Goal: Information Seeking & Learning: Check status

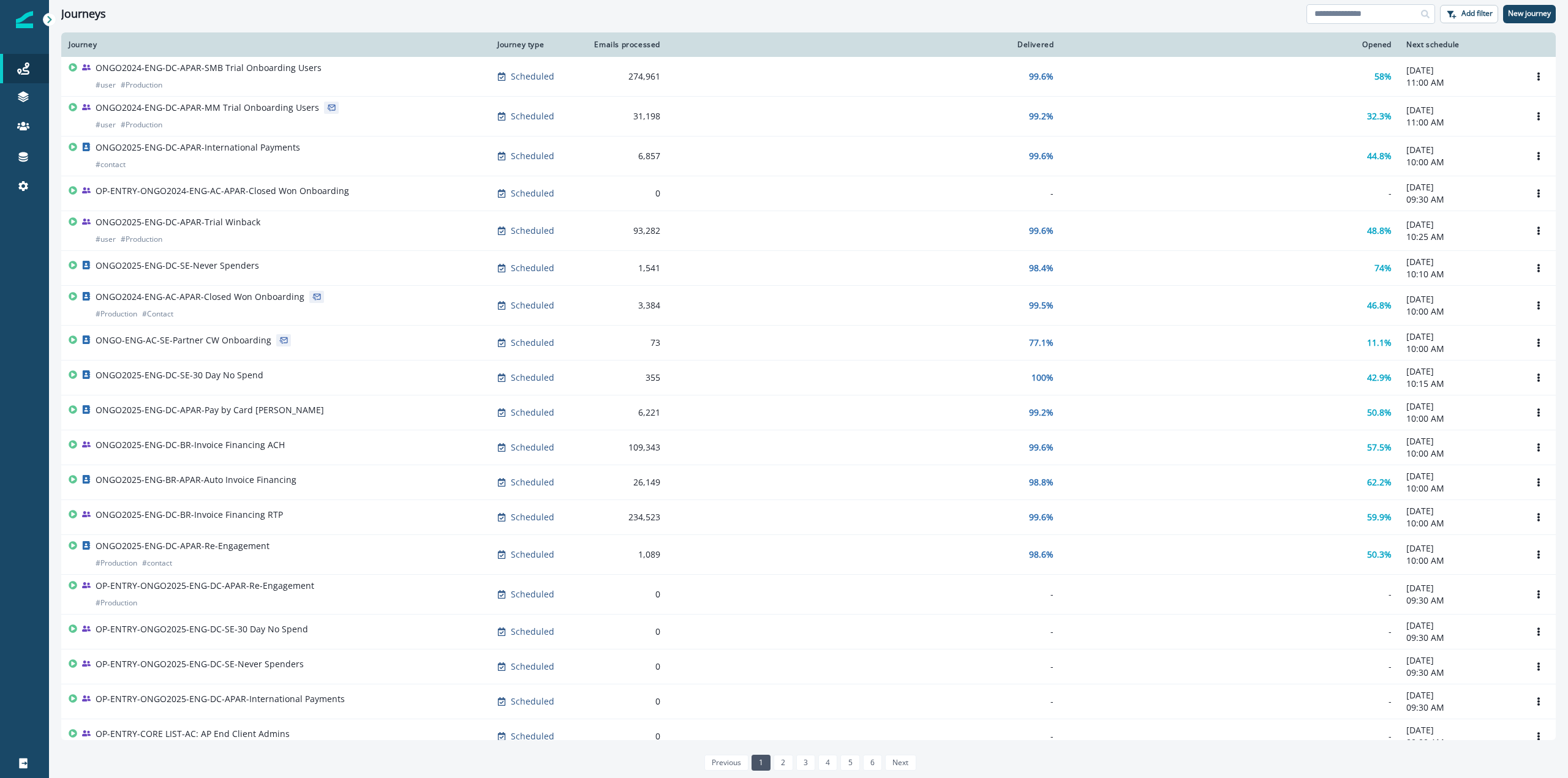
click at [1351, 13] on input at bounding box center [1370, 14] width 129 height 19
type input "**********"
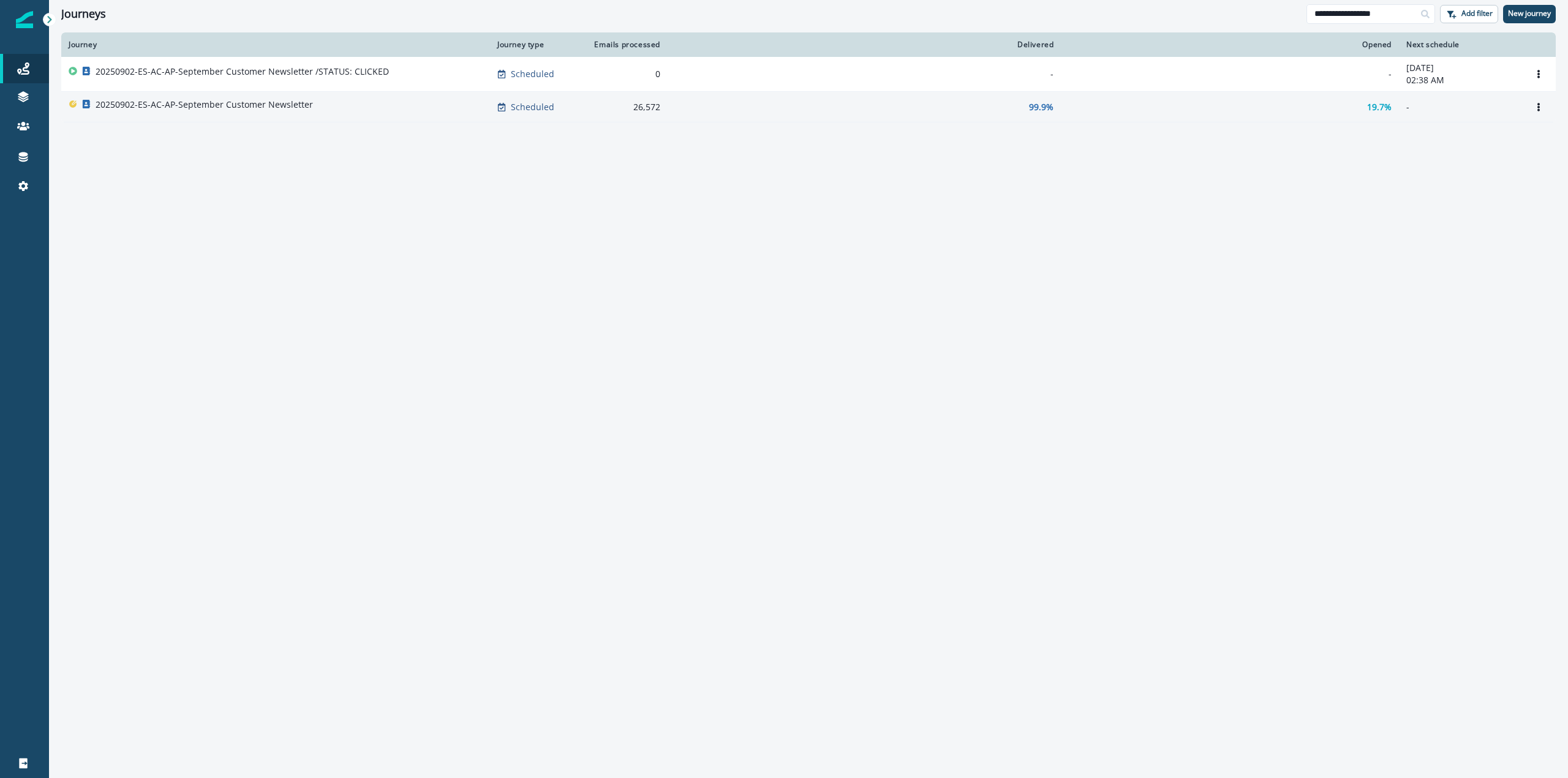
click at [365, 109] on div "20250902-ES-AC-AP-September Customer Newsletter" at bounding box center [276, 107] width 414 height 17
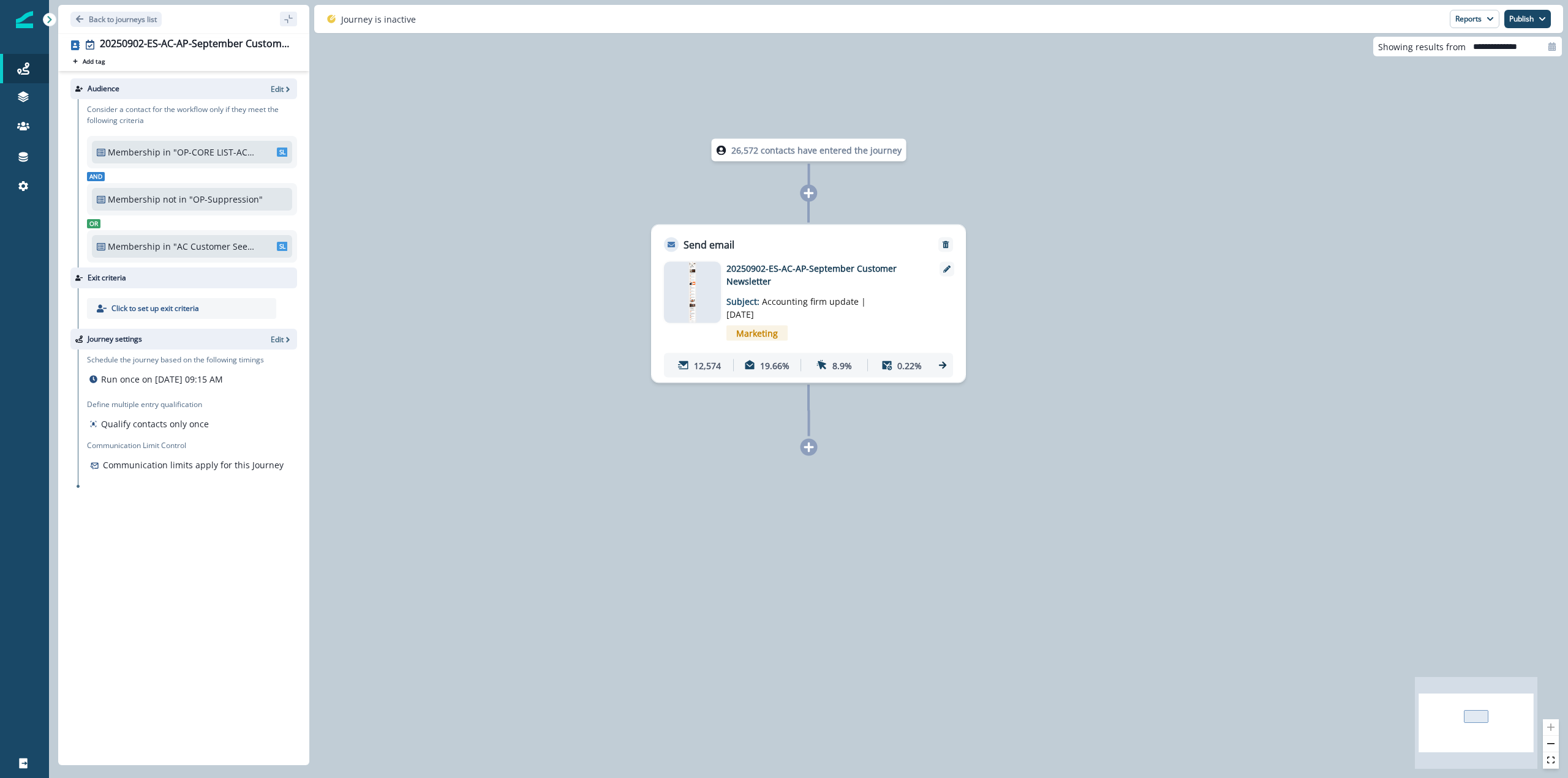
click at [946, 362] on icon at bounding box center [943, 366] width 11 height 11
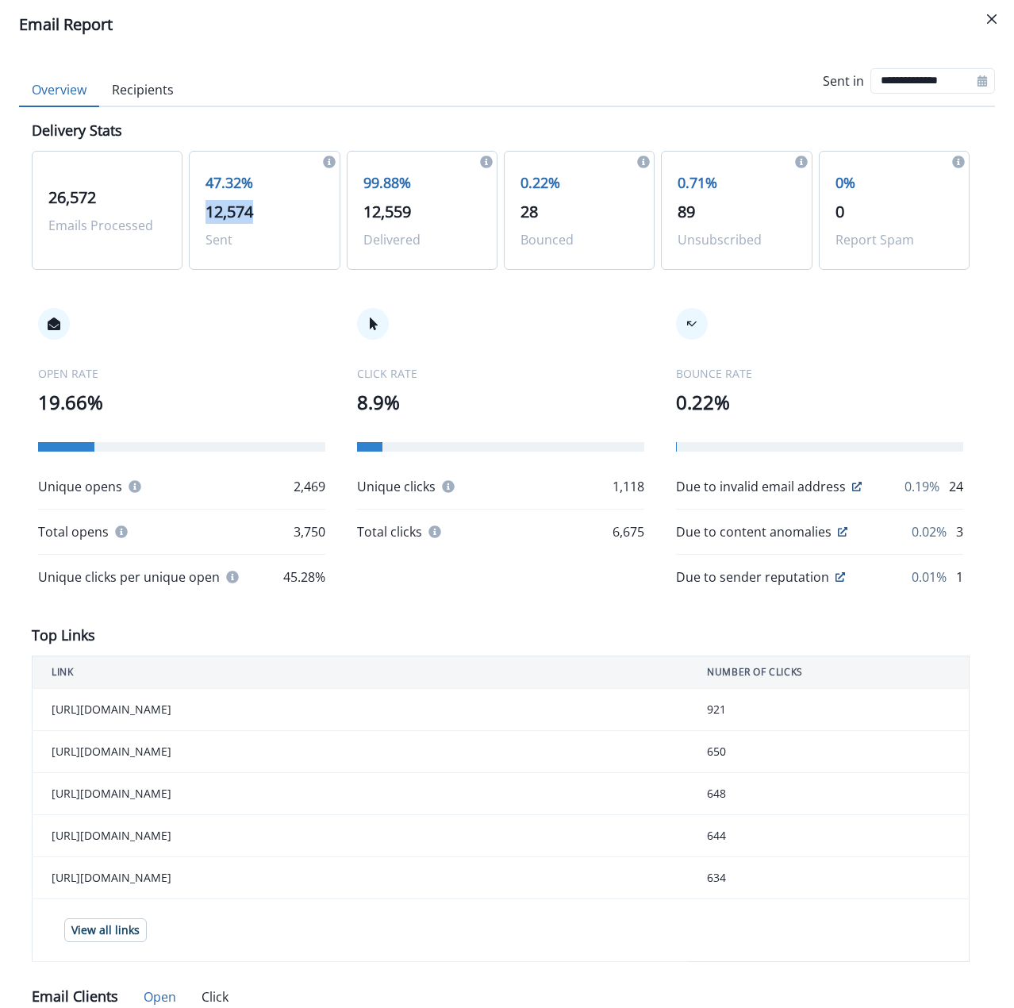
drag, startPoint x: 294, startPoint y: 209, endPoint x: 196, endPoint y: 204, distance: 98.5
click at [196, 204] on div "47.32% 12,574 Sent" at bounding box center [264, 210] width 151 height 119
copy span "12,574"
click at [535, 318] on div "CLICK RATE 8.9% Unique clicks 1,118 Total clicks 6,675" at bounding box center [500, 424] width 287 height 233
drag, startPoint x: 984, startPoint y: 13, endPoint x: 970, endPoint y: 18, distance: 14.3
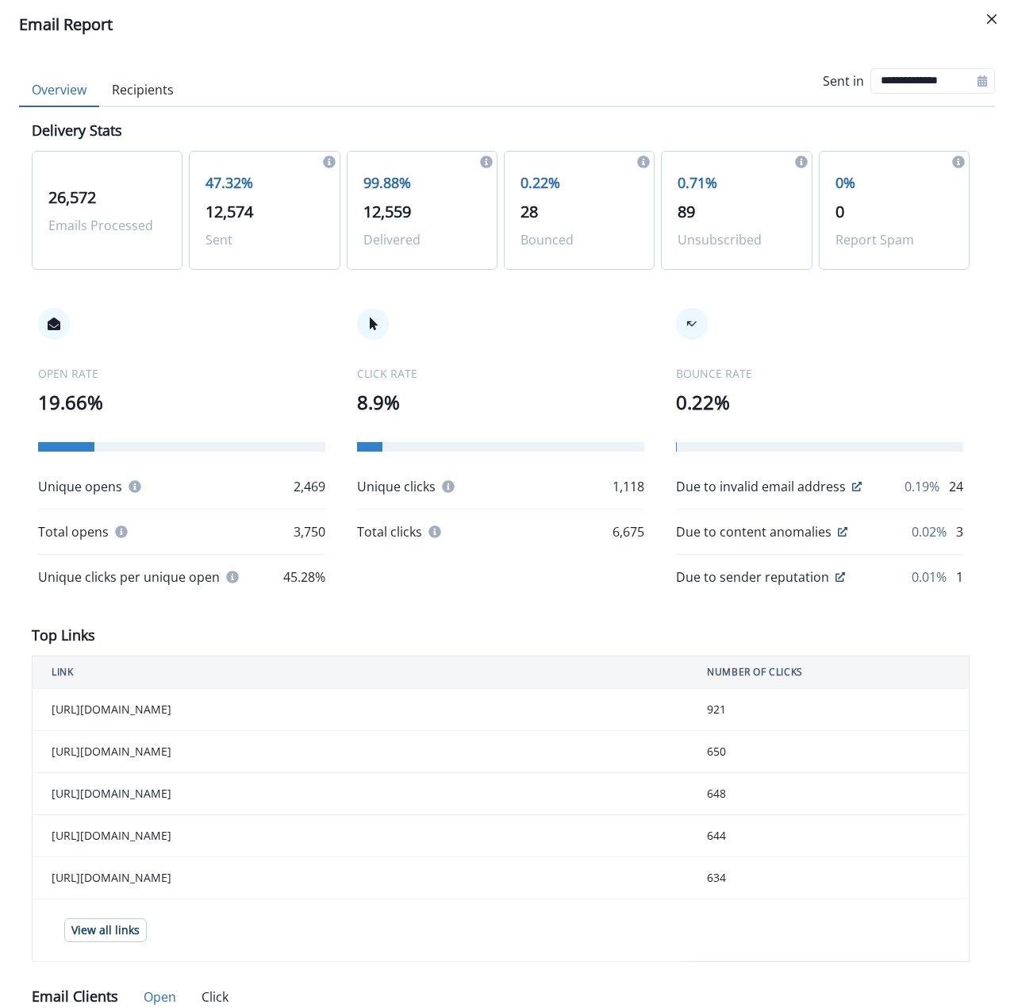
click at [984, 13] on button "Close" at bounding box center [991, 18] width 25 height 25
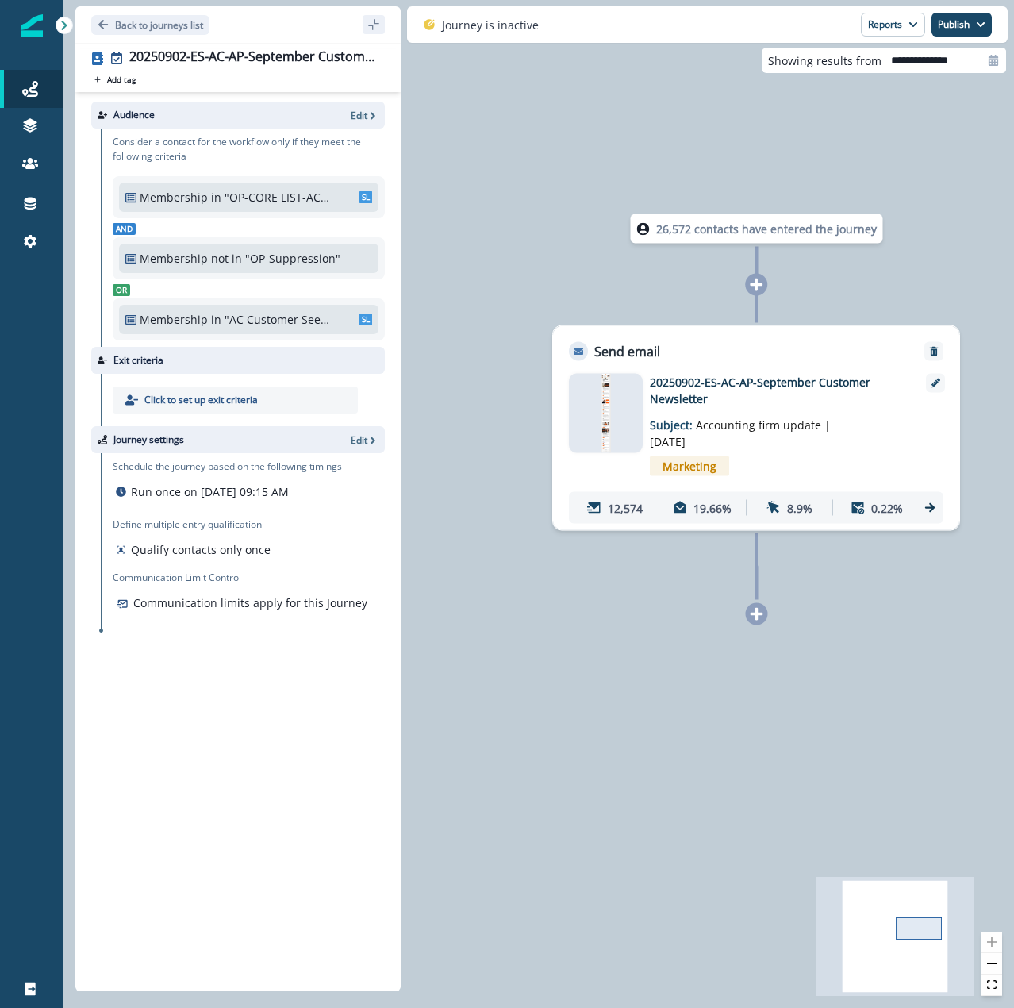
drag, startPoint x: 858, startPoint y: 583, endPoint x: 567, endPoint y: 617, distance: 293.2
click at [567, 617] on div "26,572 contacts have entered the journey Send email Email asset changed, journe…" at bounding box center [538, 504] width 951 height 1008
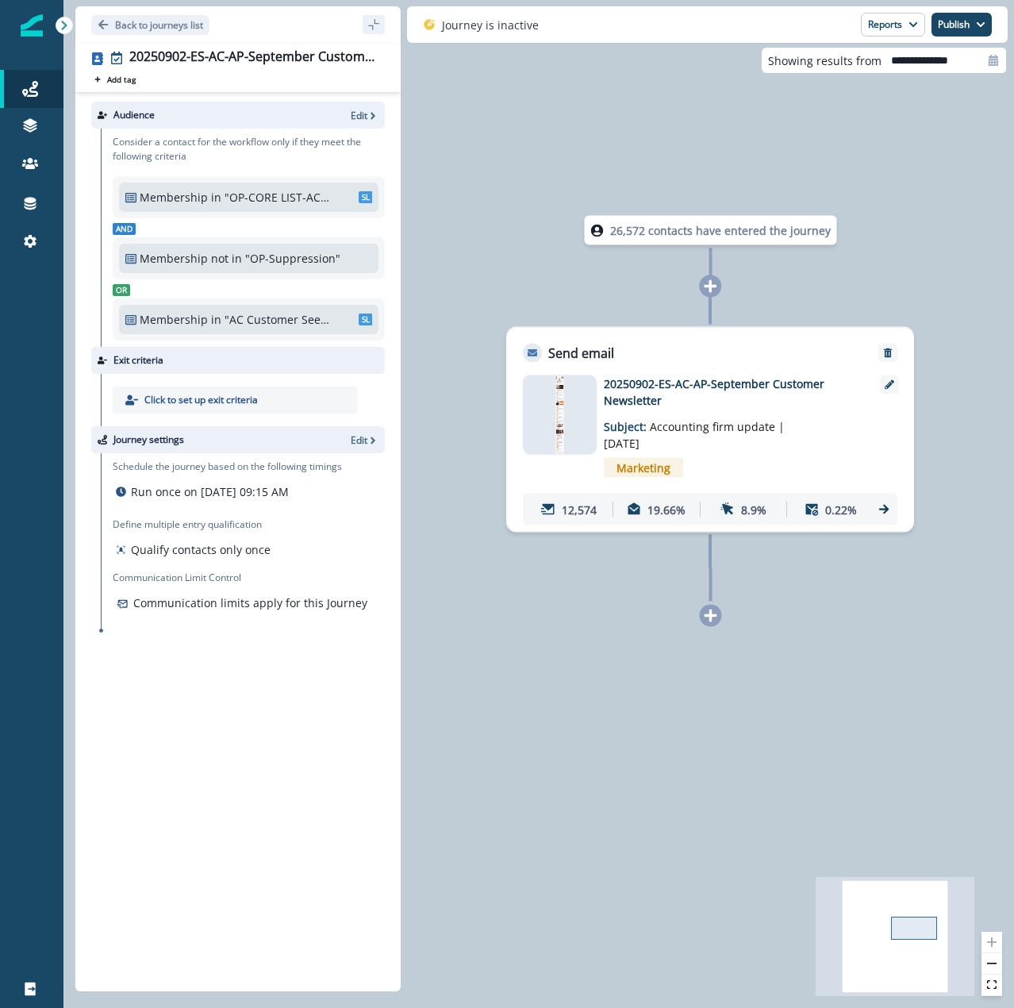
drag, startPoint x: 902, startPoint y: 591, endPoint x: 856, endPoint y: 593, distance: 46.0
click at [856, 593] on div "26,572 contacts have entered the journey Send email Email asset changed, journe…" at bounding box center [538, 504] width 951 height 1008
click at [886, 513] on icon at bounding box center [884, 509] width 14 height 14
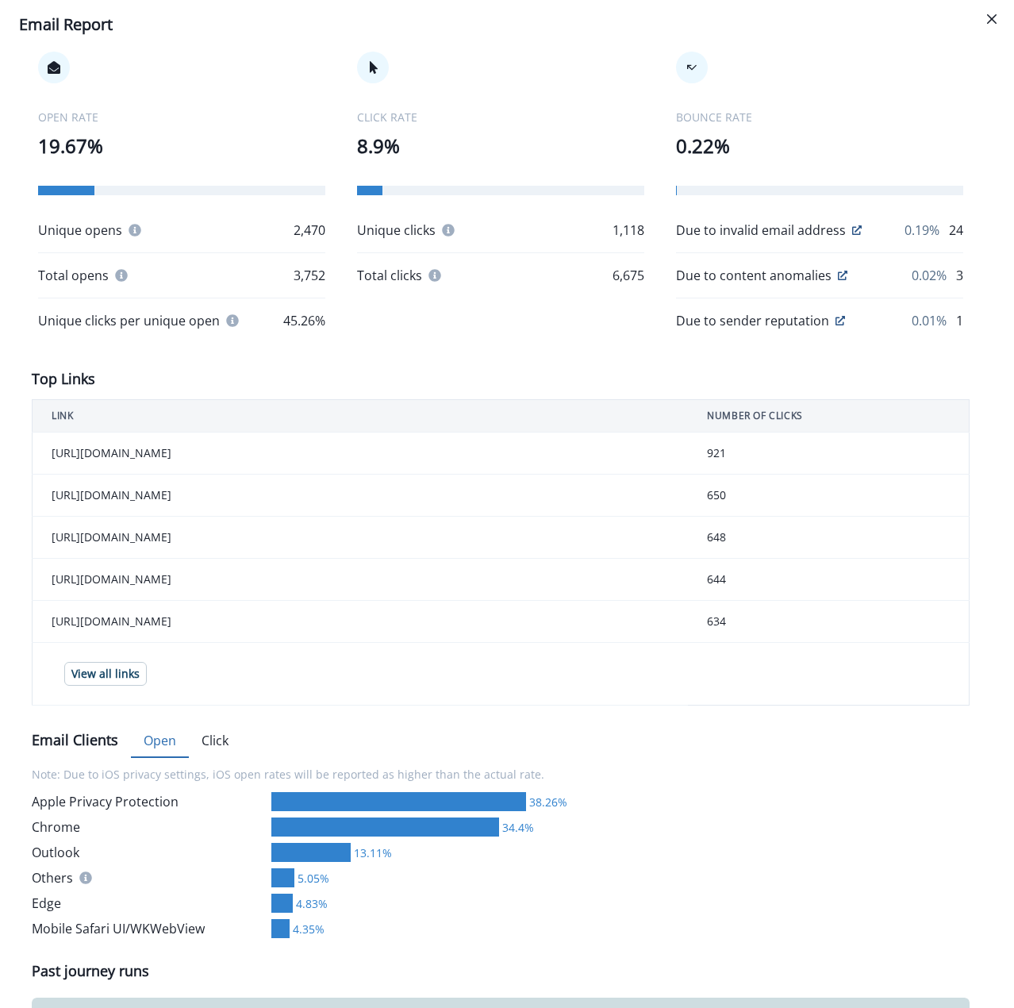
scroll to position [317, 0]
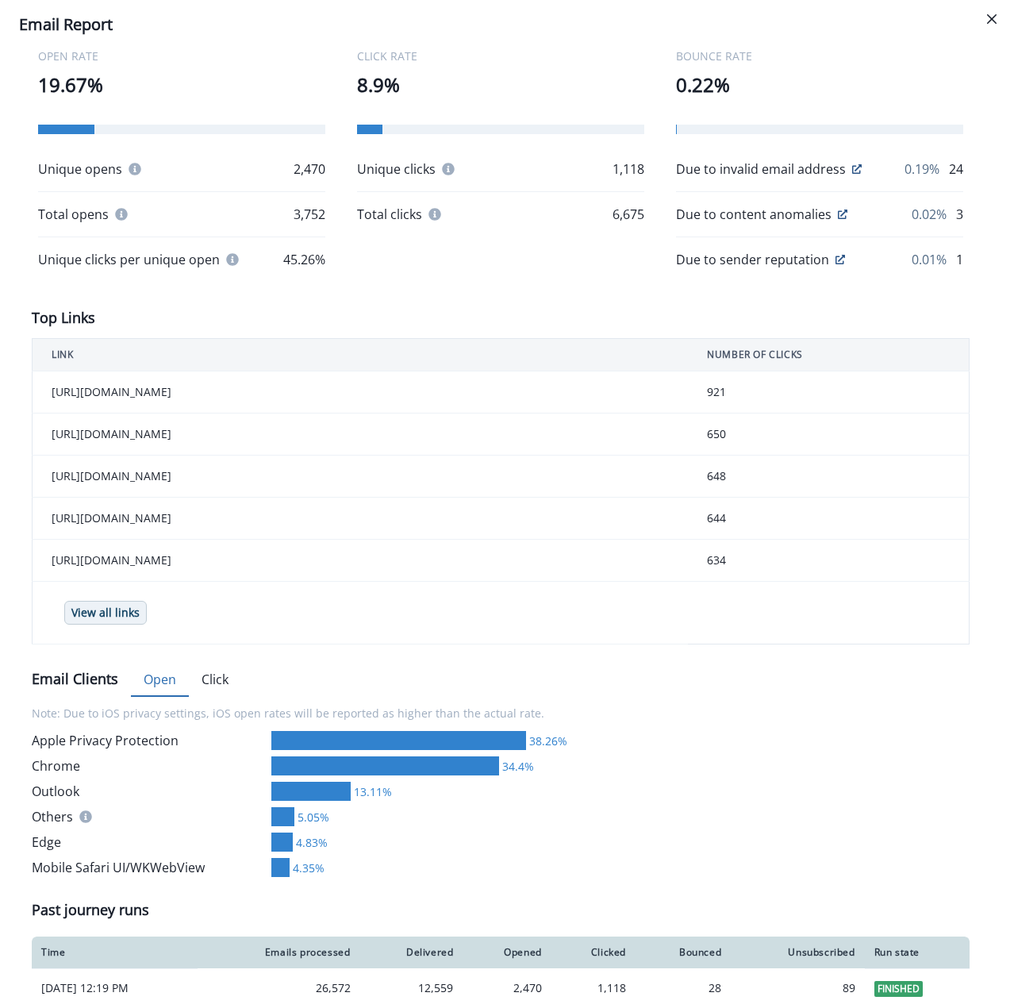
click at [100, 624] on button "View all links" at bounding box center [105, 613] width 83 height 24
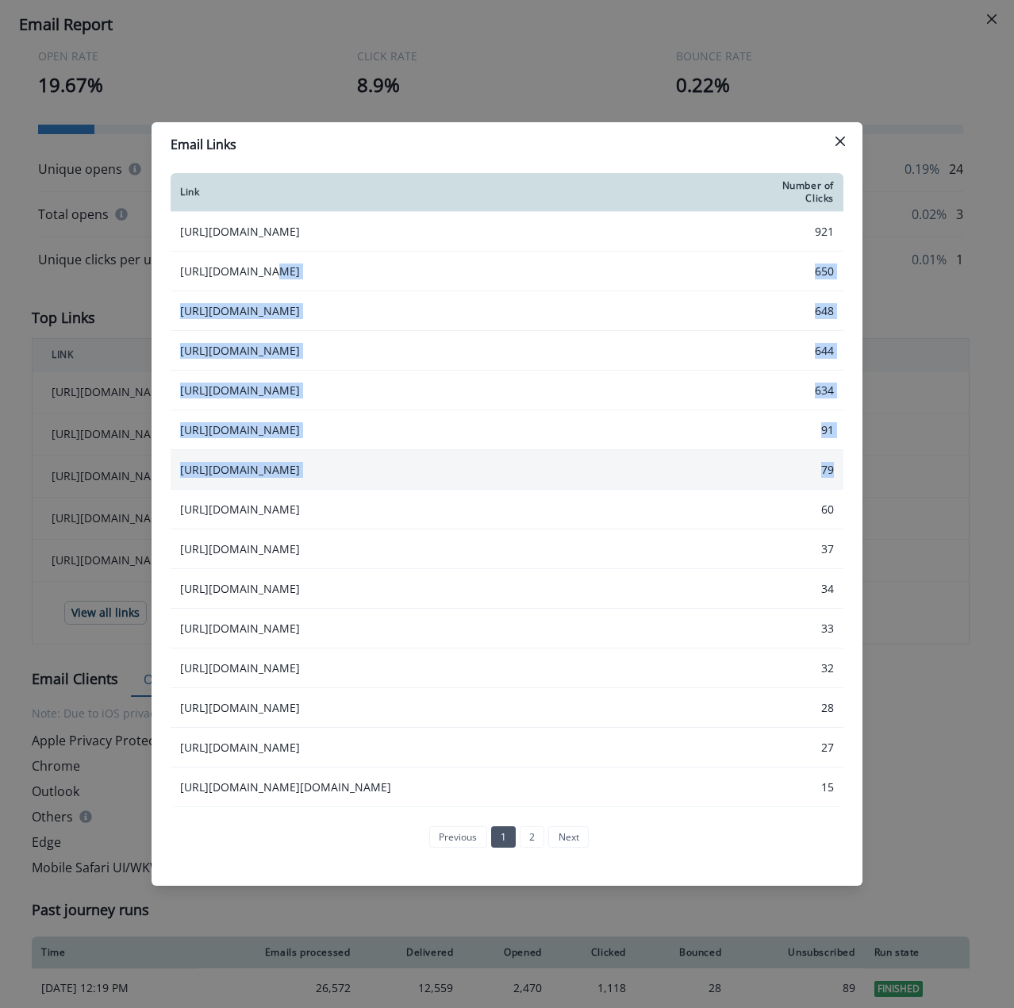
drag, startPoint x: 269, startPoint y: 251, endPoint x: 822, endPoint y: 526, distance: 617.8
click at [822, 526] on tbody "[URL][DOMAIN_NAME] 921 [URL][DOMAIN_NAME] 650 [URL][DOMAIN_NAME] 648 [URL][DOMA…" at bounding box center [507, 509] width 673 height 595
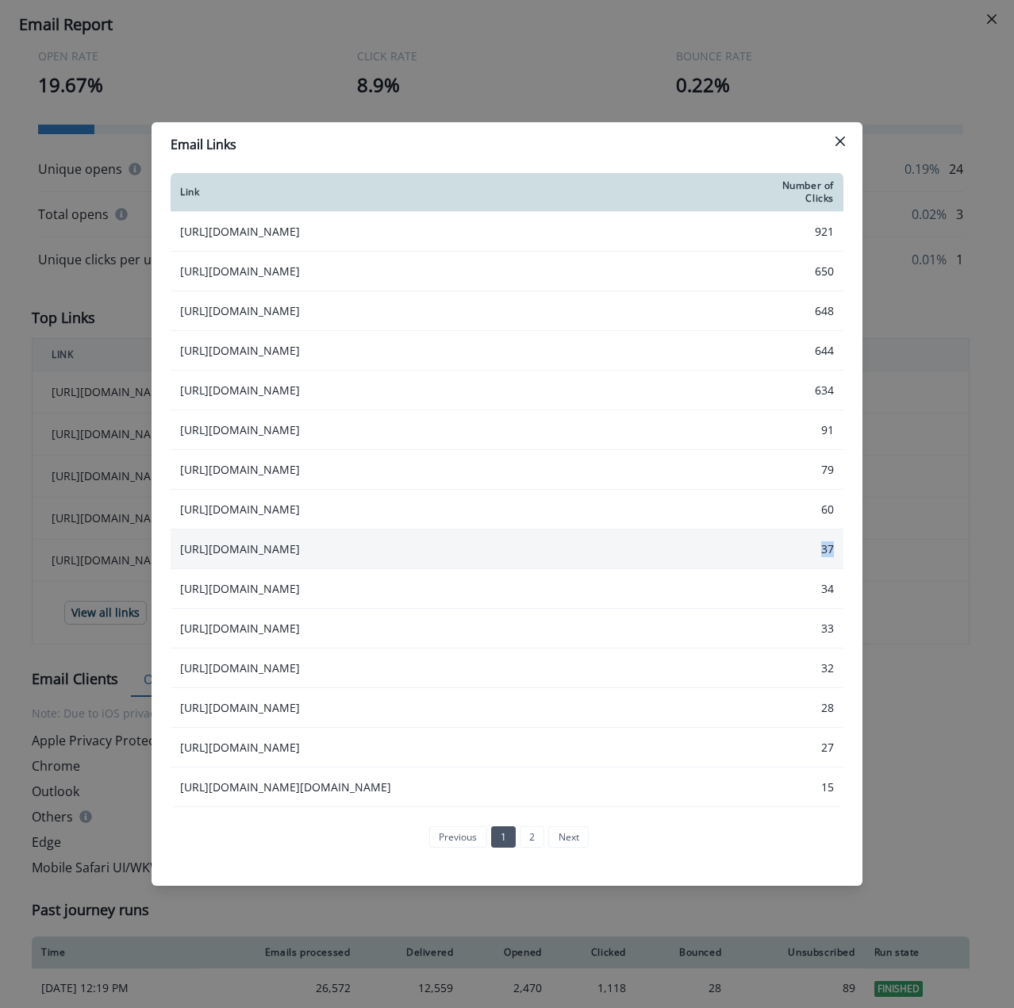
drag, startPoint x: 802, startPoint y: 554, endPoint x: 830, endPoint y: 555, distance: 27.8
click at [830, 555] on td "37" at bounding box center [805, 549] width 78 height 40
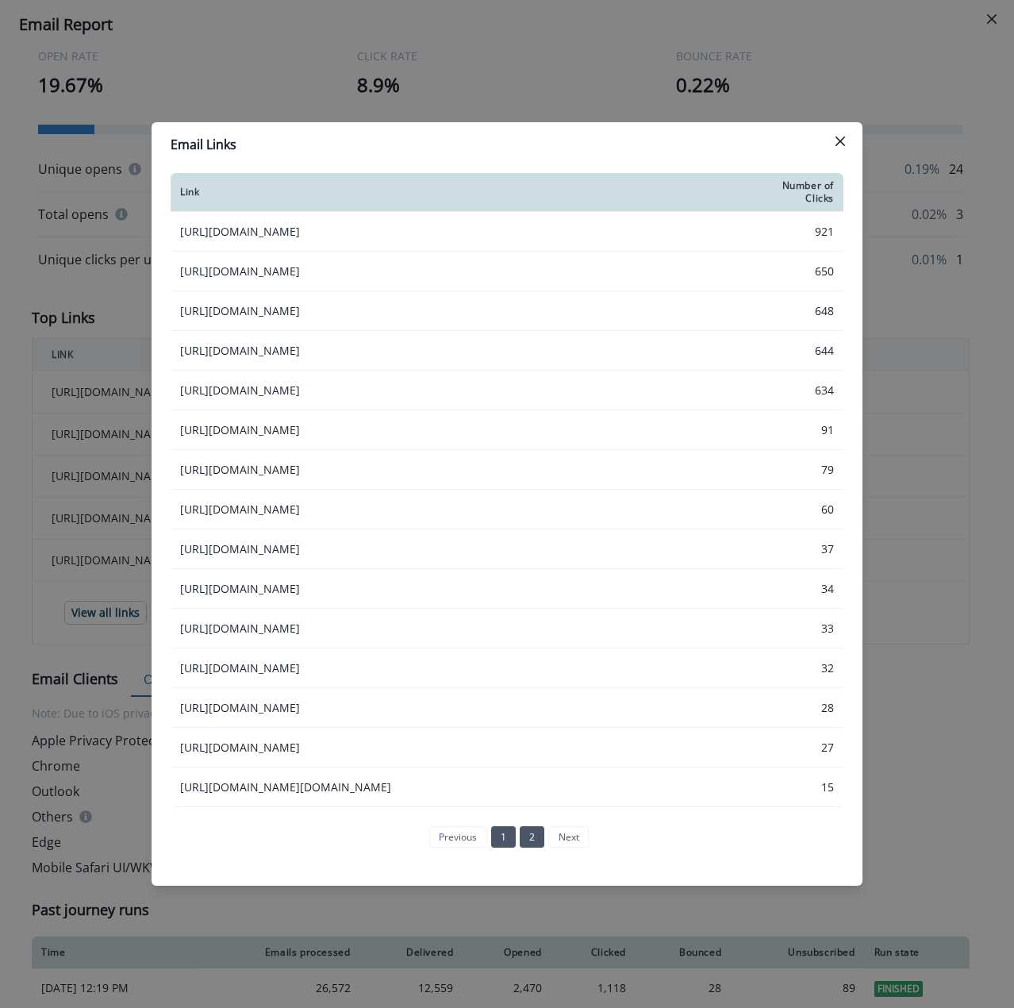
click at [520, 847] on link "2" at bounding box center [532, 836] width 25 height 21
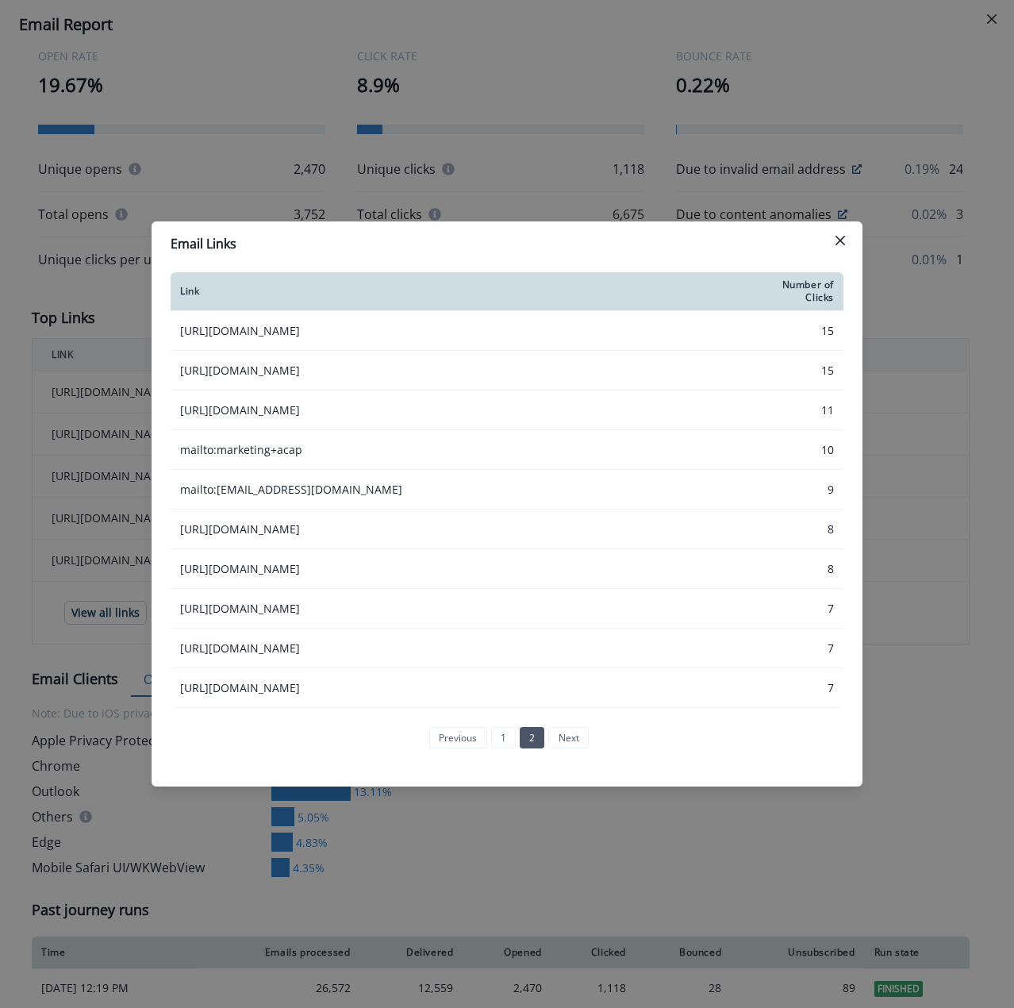
click at [563, 747] on li "next" at bounding box center [566, 737] width 44 height 21
click at [836, 236] on icon "Close" at bounding box center [841, 241] width 10 height 10
